Goal: Information Seeking & Learning: Understand process/instructions

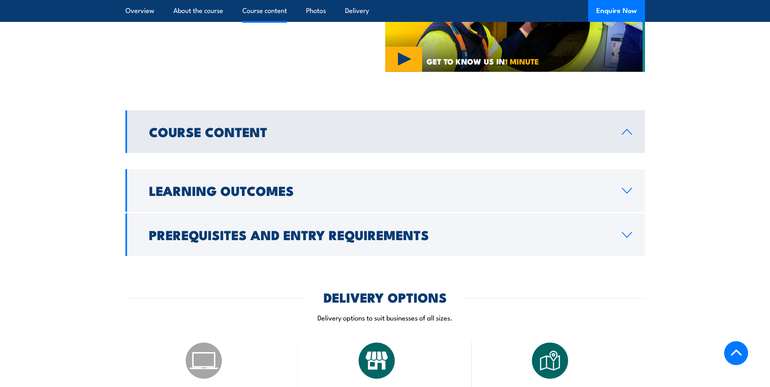
scroll to position [487, 0]
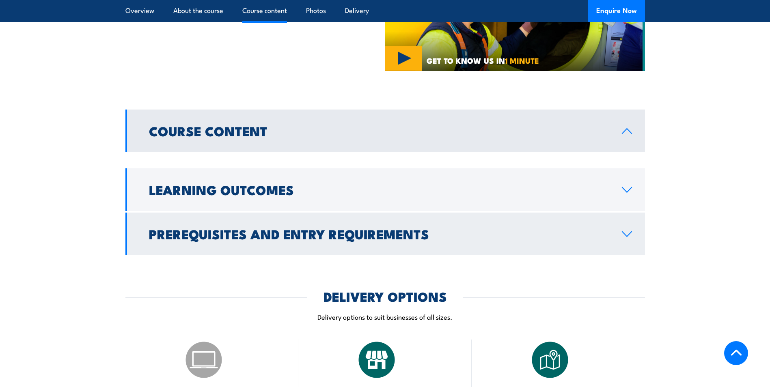
click at [221, 228] on h2 "Prerequisites and Entry Requirements" at bounding box center [379, 233] width 460 height 11
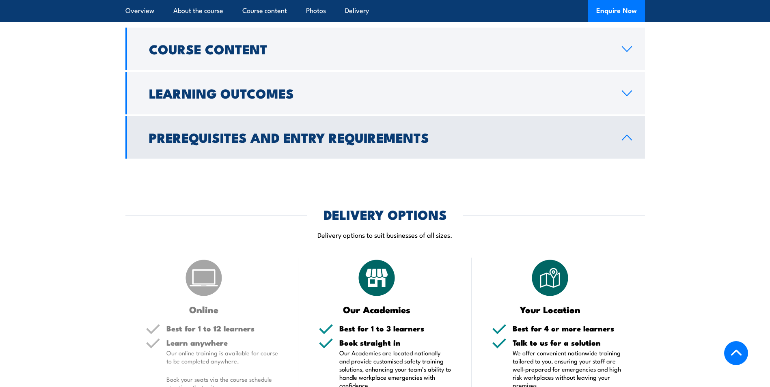
scroll to position [568, 0]
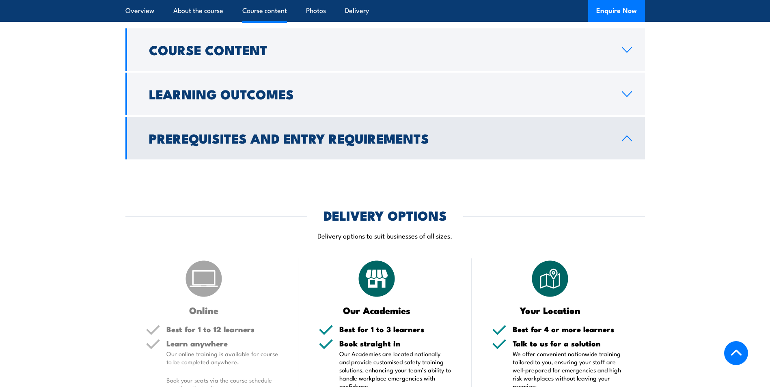
click at [276, 138] on link "Prerequisites and Entry Requirements" at bounding box center [385, 138] width 520 height 43
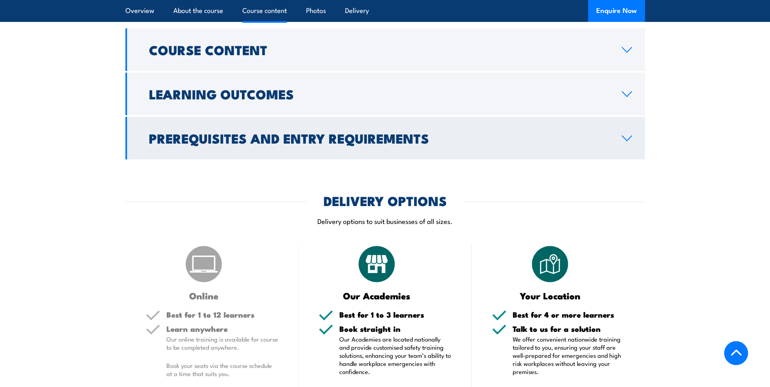
click at [276, 138] on link "Prerequisites and Entry Requirements" at bounding box center [385, 138] width 520 height 43
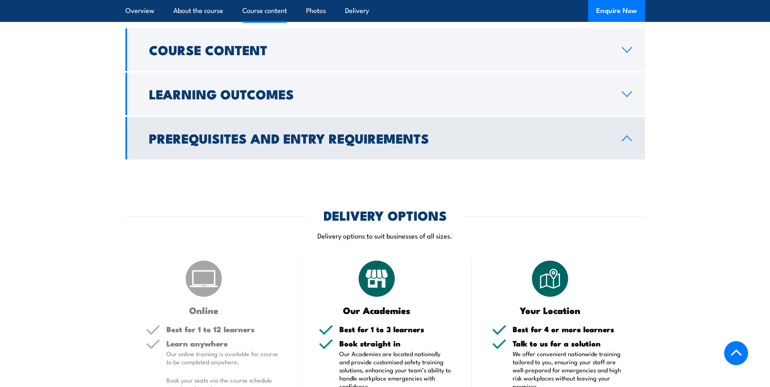
click at [276, 138] on link "Prerequisites and Entry Requirements" at bounding box center [385, 138] width 520 height 43
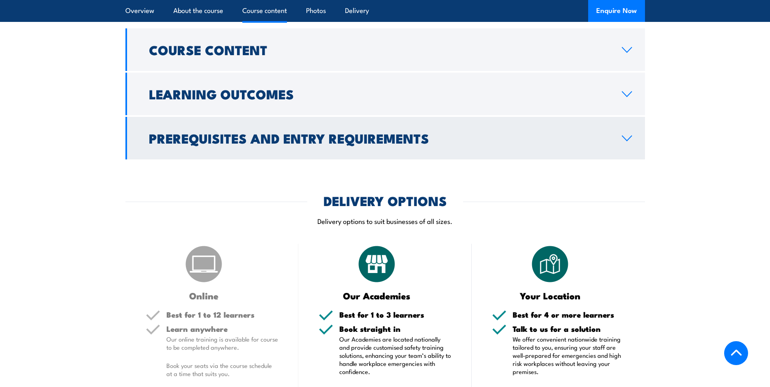
click at [276, 138] on link "Prerequisites and Entry Requirements" at bounding box center [385, 138] width 520 height 43
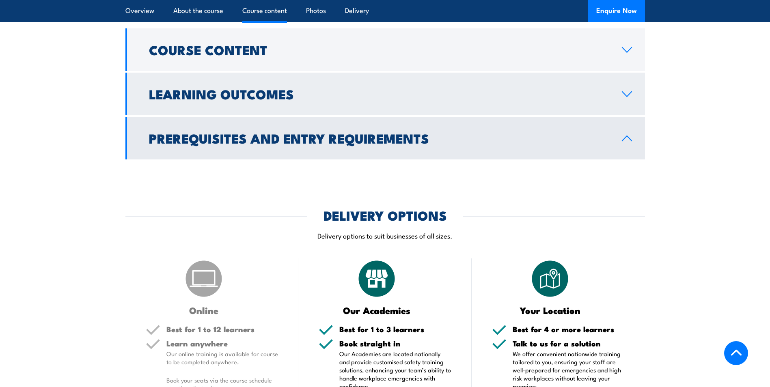
click at [282, 88] on h2 "Learning Outcomes" at bounding box center [379, 93] width 460 height 11
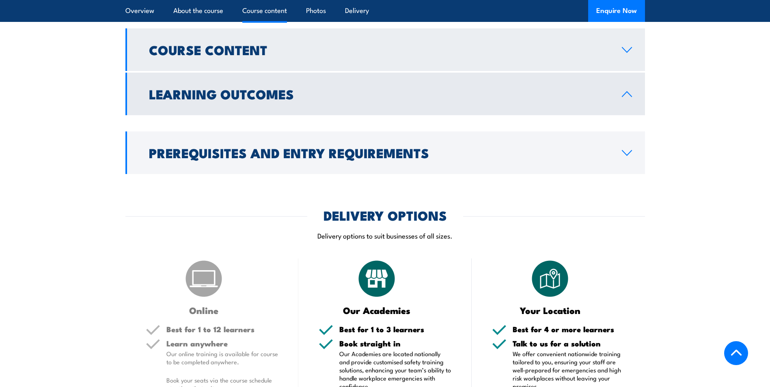
click at [290, 51] on link "Course Content" at bounding box center [385, 49] width 520 height 43
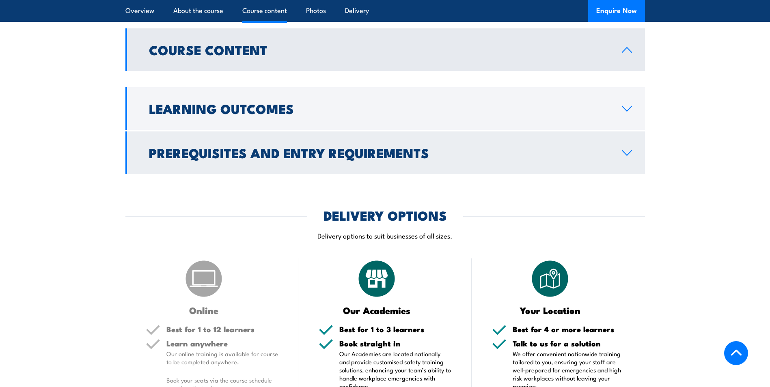
click at [231, 147] on h2 "Prerequisites and Entry Requirements" at bounding box center [379, 152] width 460 height 11
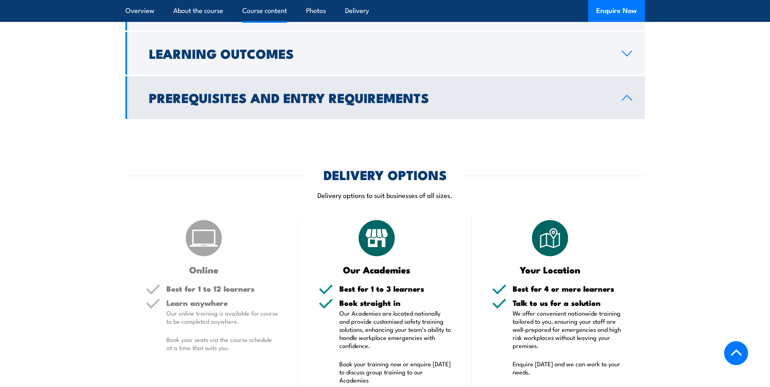
scroll to position [406, 0]
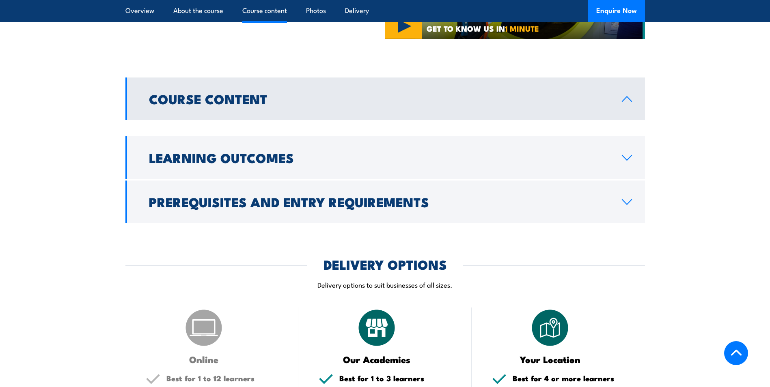
scroll to position [528, 0]
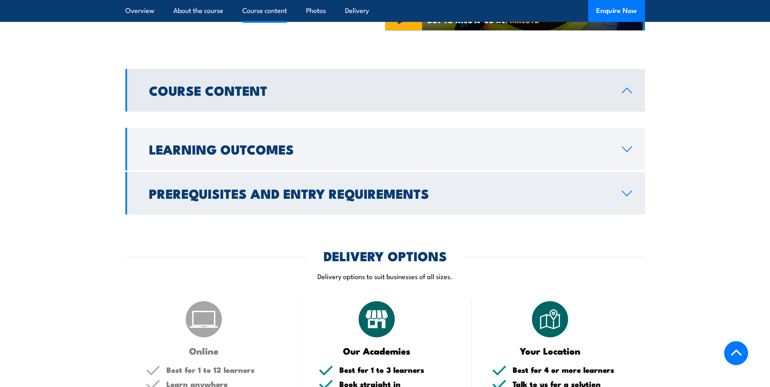
click at [218, 188] on h2 "Prerequisites and Entry Requirements" at bounding box center [379, 193] width 460 height 11
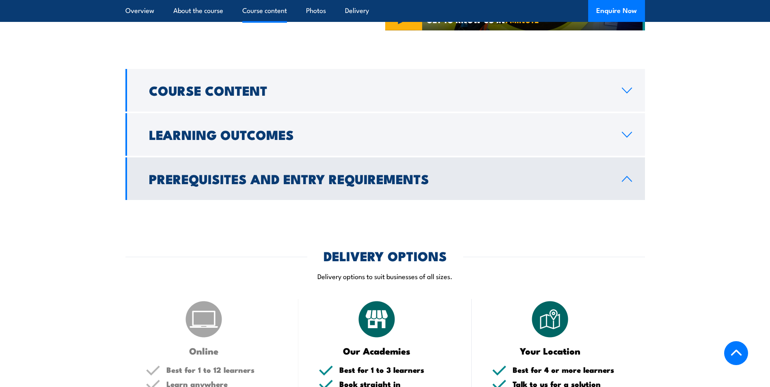
click at [218, 176] on link "Prerequisites and Entry Requirements" at bounding box center [385, 178] width 520 height 43
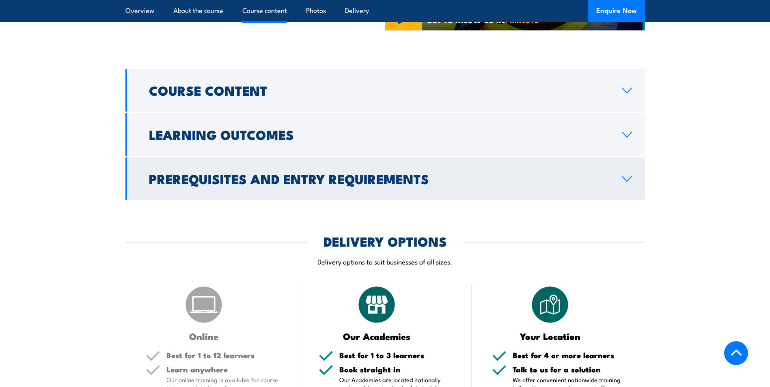
click at [218, 176] on link "Prerequisites and Entry Requirements" at bounding box center [385, 178] width 520 height 43
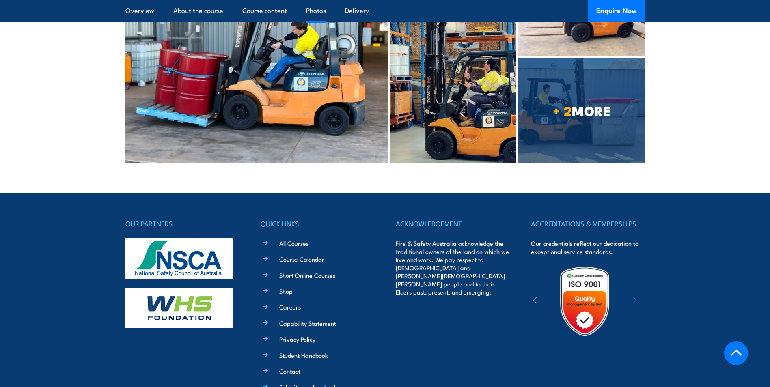
scroll to position [1258, 0]
